Goal: Task Accomplishment & Management: Use online tool/utility

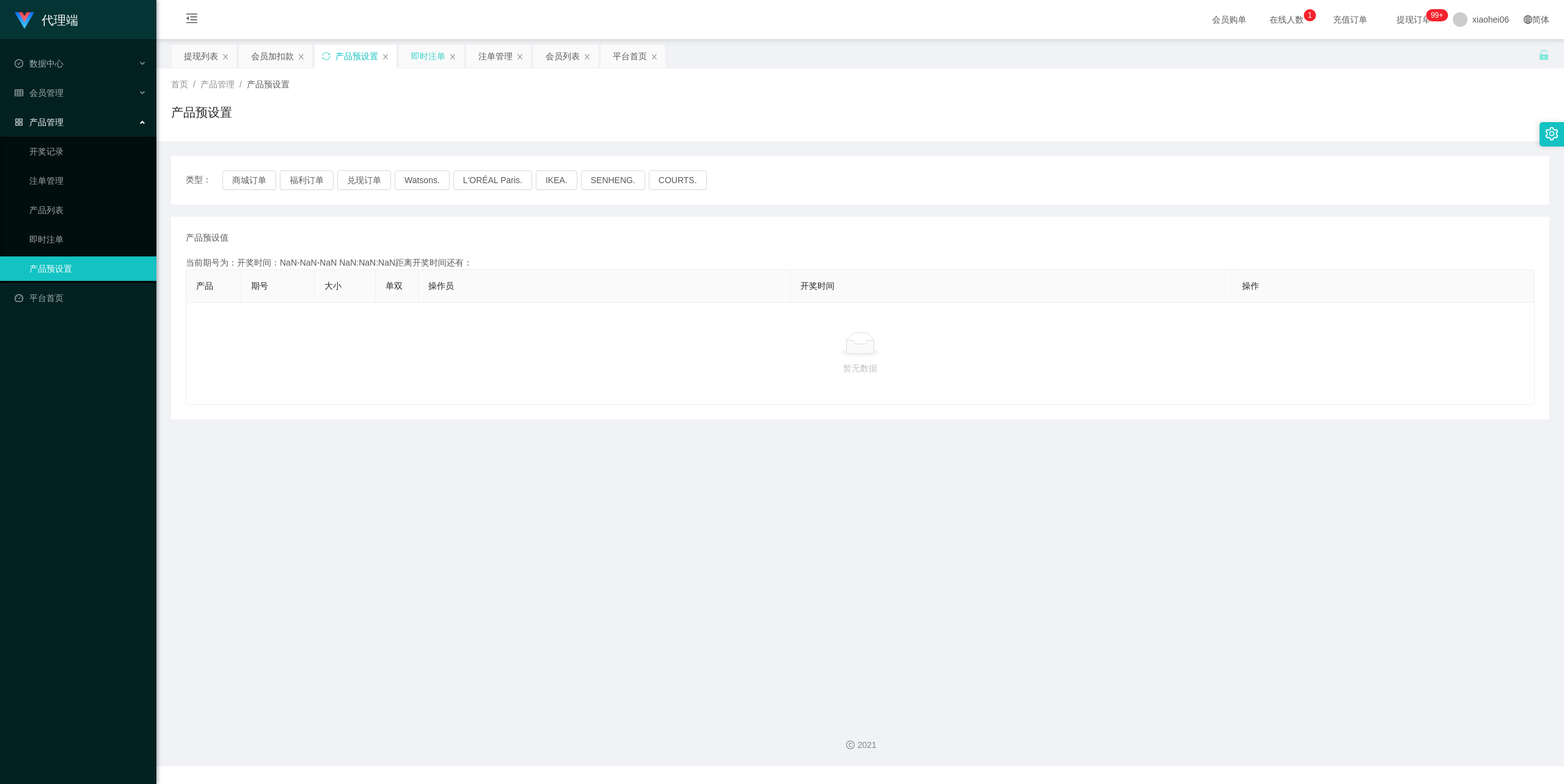
click at [428, 58] on div "即时注单" at bounding box center [428, 56] width 34 height 23
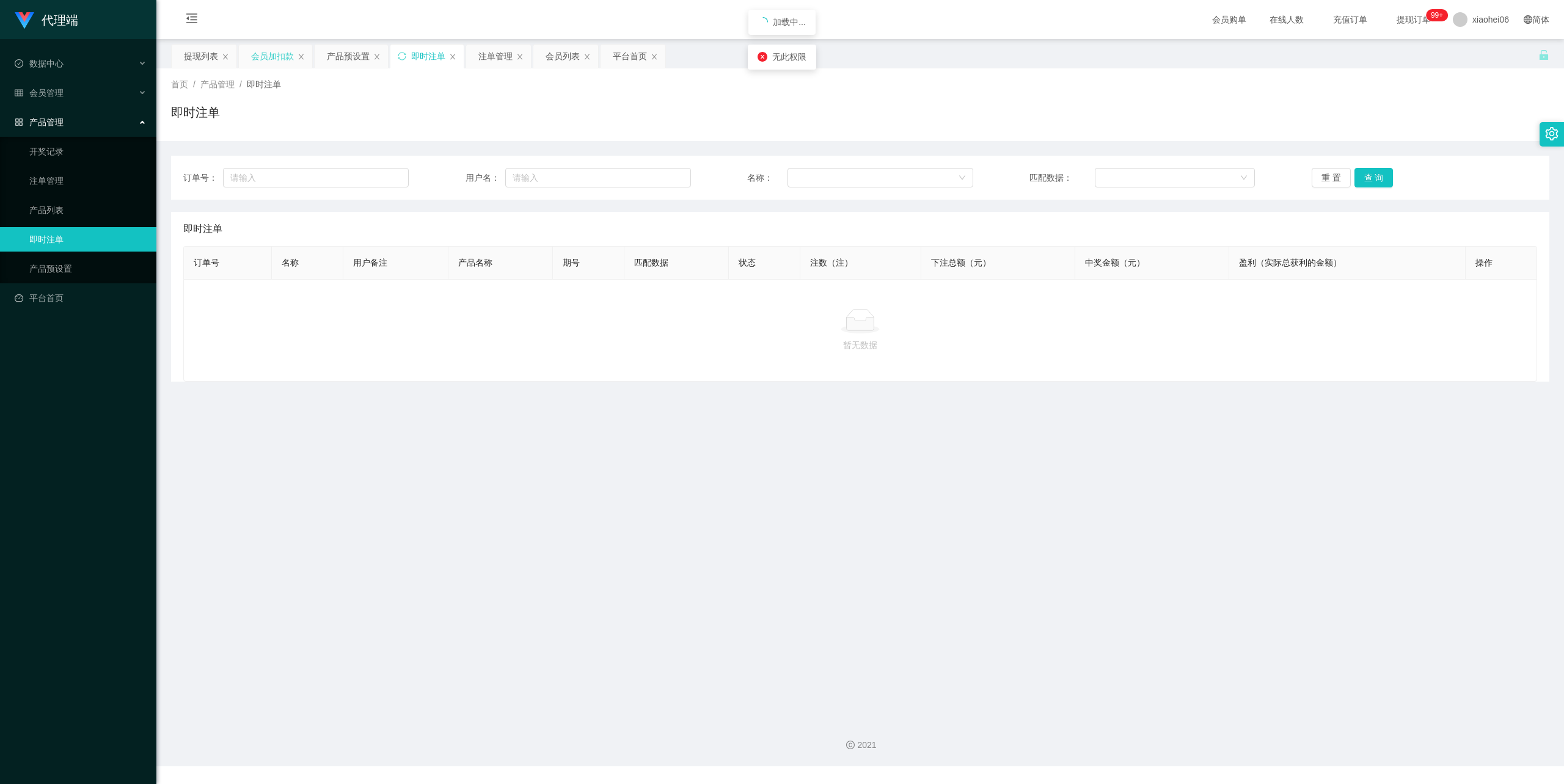
click at [282, 52] on div "会员加扣款" at bounding box center [272, 56] width 43 height 23
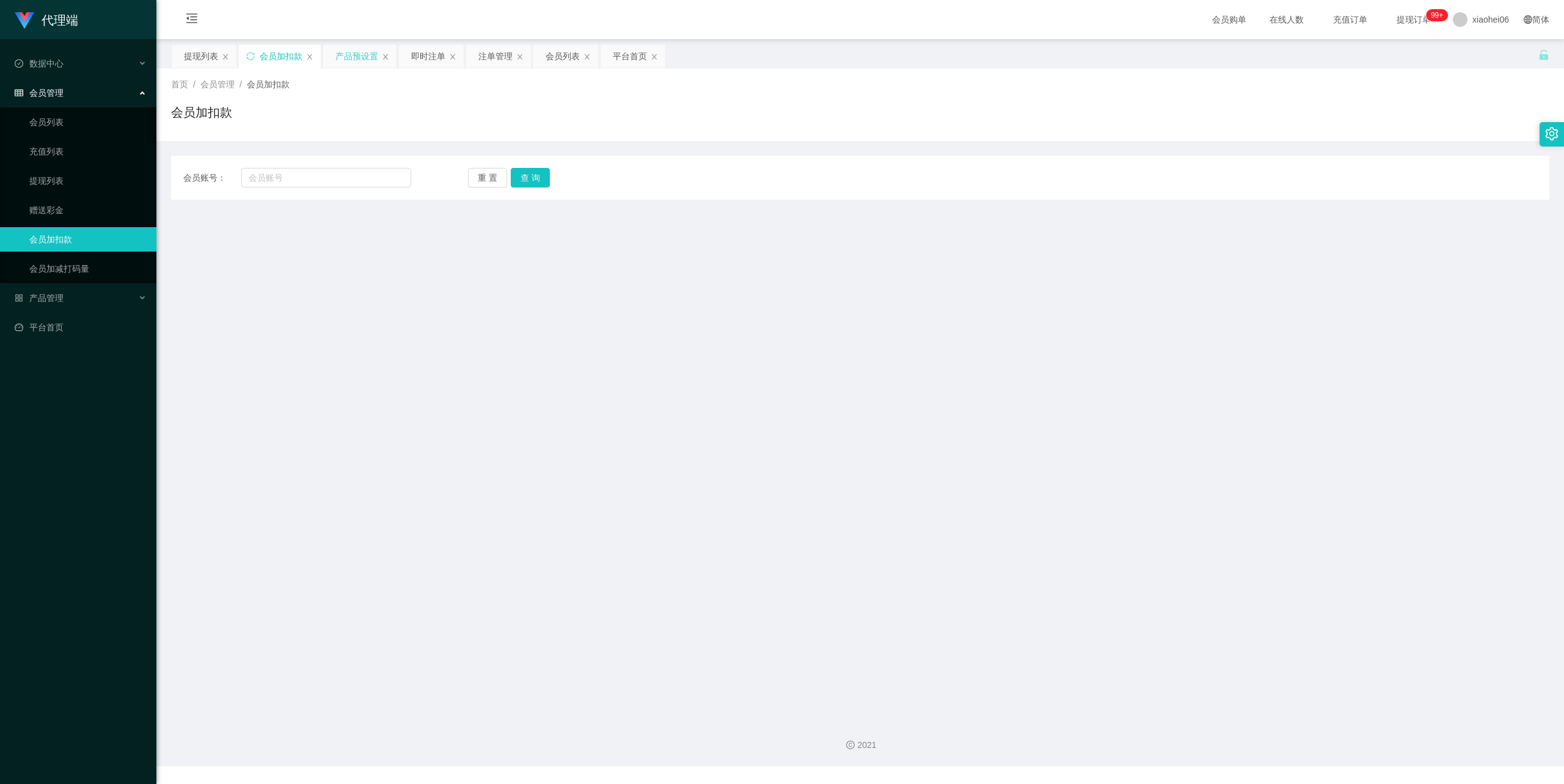
click at [352, 58] on div "产品预设置" at bounding box center [357, 56] width 43 height 23
